Goal: Check status: Check status

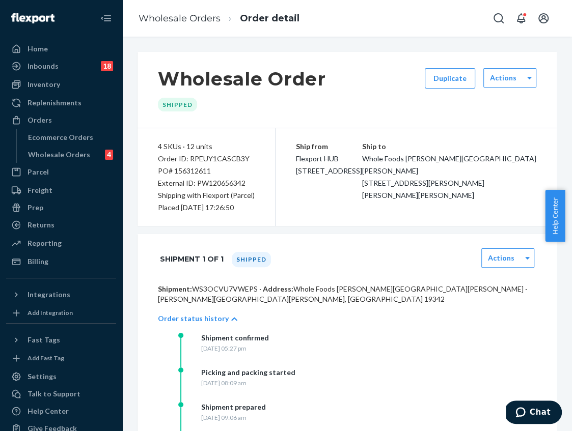
scroll to position [107, 0]
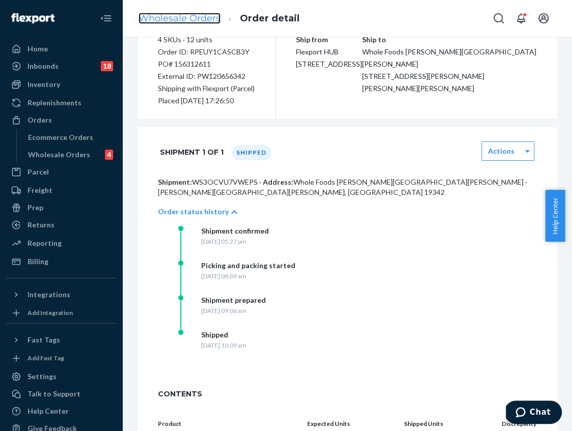
click at [197, 16] on link "Wholesale Orders" at bounding box center [180, 18] width 82 height 11
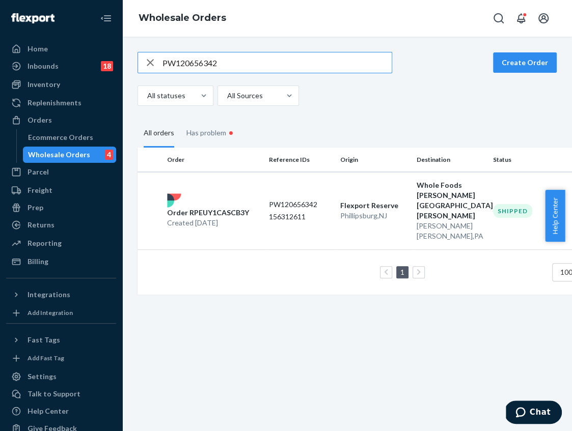
click at [216, 63] on input "PW120656342" at bounding box center [276, 62] width 229 height 20
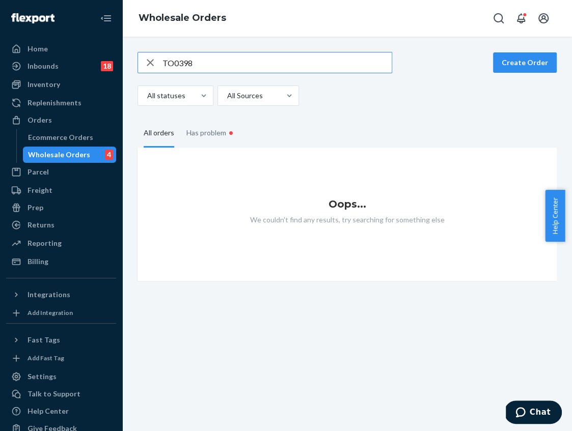
click at [197, 65] on input "TO0398" at bounding box center [276, 62] width 229 height 20
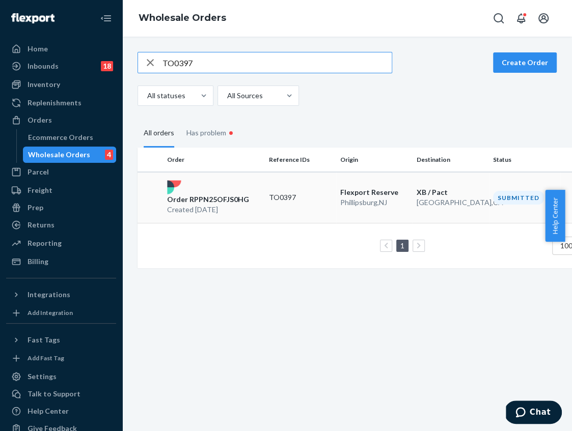
type input "TO0397"
click at [209, 203] on p "Order RPPN25OFJS0HG" at bounding box center [208, 200] width 82 height 10
